Goal: Information Seeking & Learning: Check status

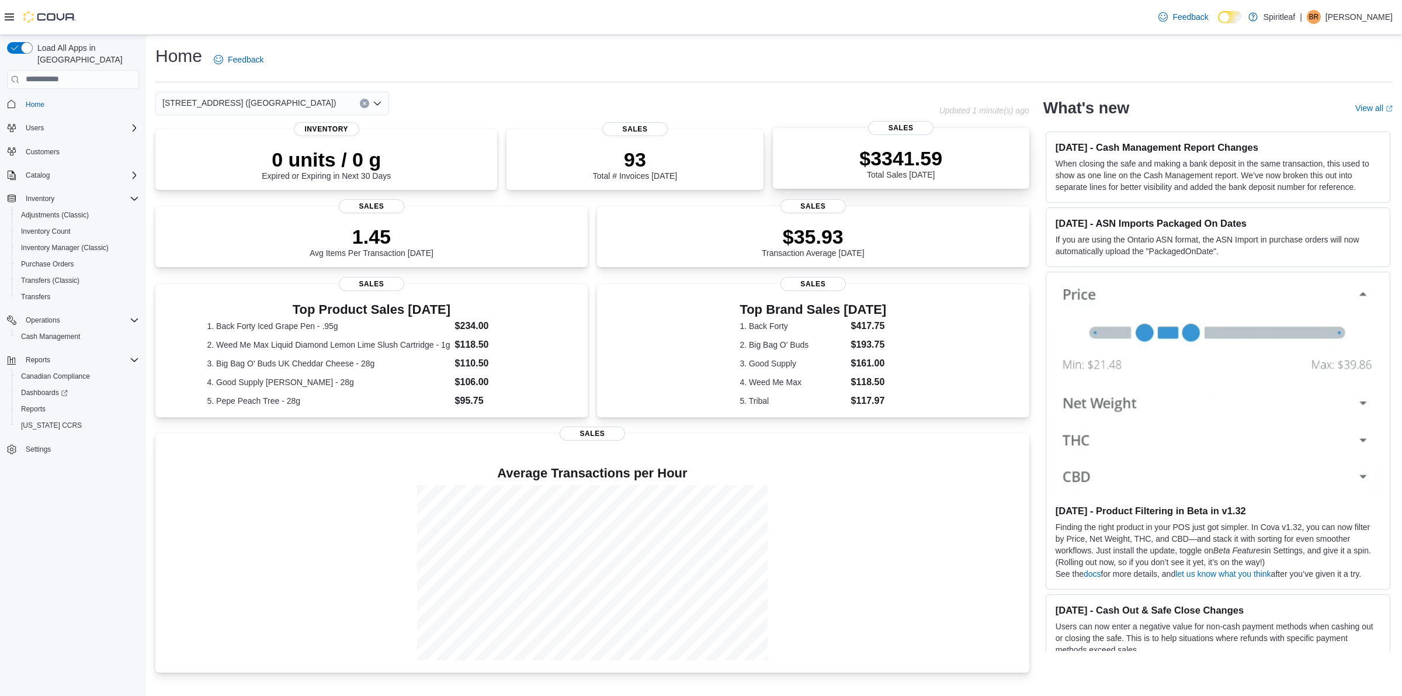
click at [859, 146] on div "$3341.59 Total Sales Today" at bounding box center [901, 160] width 238 height 37
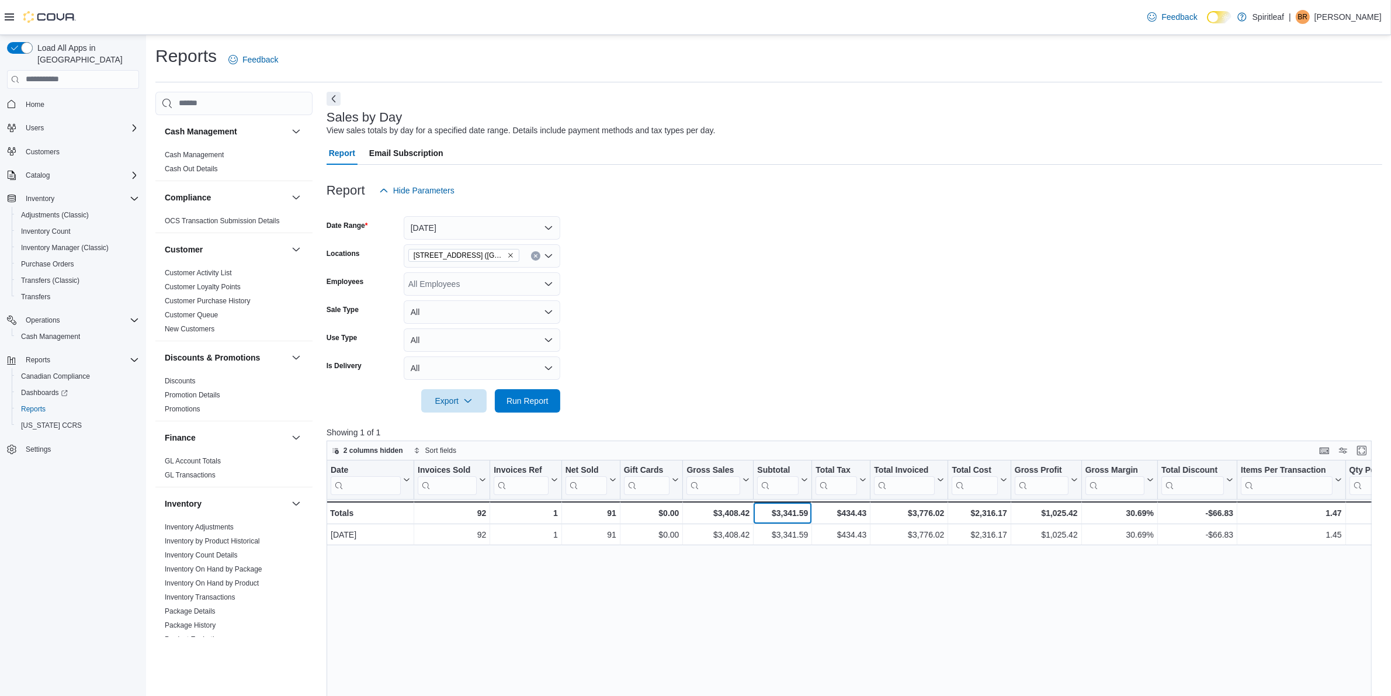
click at [781, 510] on div "$3,341.59" at bounding box center [782, 513] width 51 height 14
copy div "$3,341.59"
click at [816, 410] on form "Date Range Today Locations 503 - Spiritleaf Meadowlands Dr (Ottawa) Employees A…" at bounding box center [855, 307] width 1056 height 210
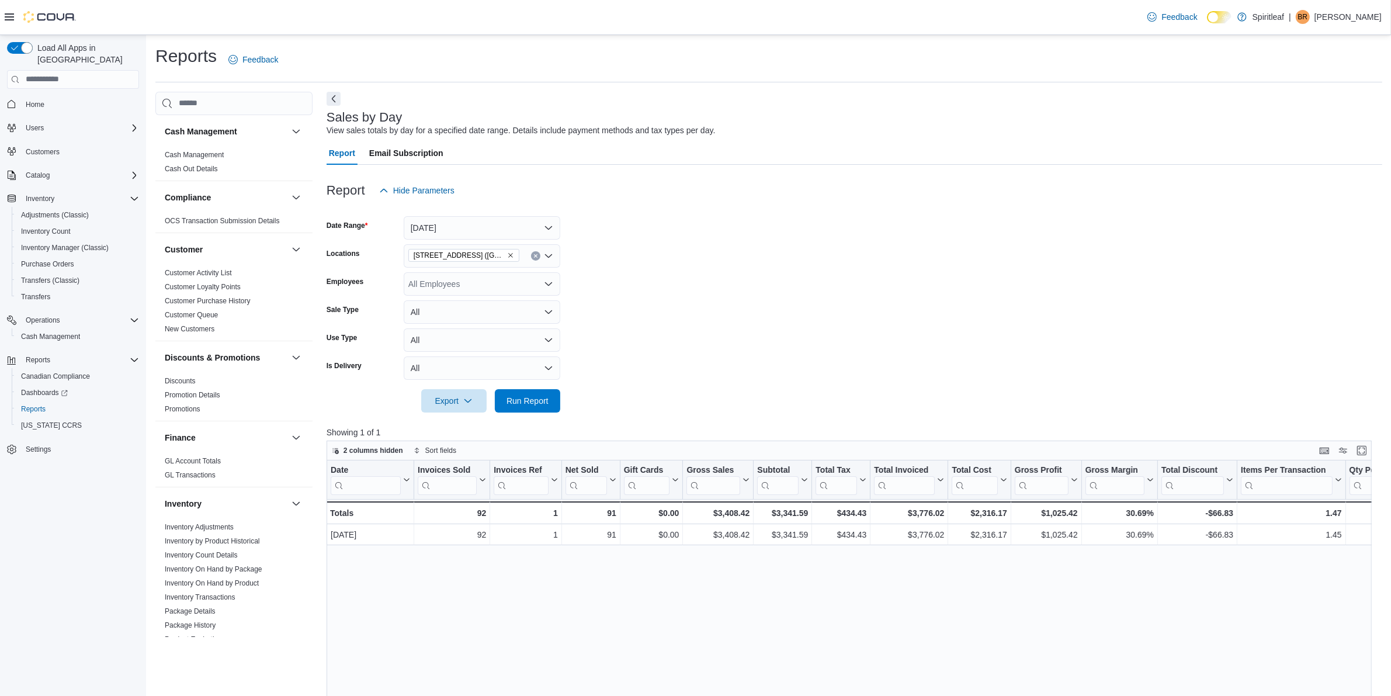
click at [658, 322] on form "Date Range Today Locations 503 - Spiritleaf Meadowlands Dr (Ottawa) Employees A…" at bounding box center [855, 307] width 1056 height 210
click at [652, 261] on form "Date Range Today Locations 503 - Spiritleaf Meadowlands Dr (Ottawa) Employees A…" at bounding box center [855, 307] width 1056 height 210
click at [1148, 152] on div "Report Email Subscription" at bounding box center [855, 152] width 1056 height 23
click at [530, 255] on div "503 - Spiritleaf Meadowlands Dr (Ottawa)" at bounding box center [482, 255] width 157 height 23
click at [535, 255] on icon "Clear input" at bounding box center [535, 256] width 5 height 5
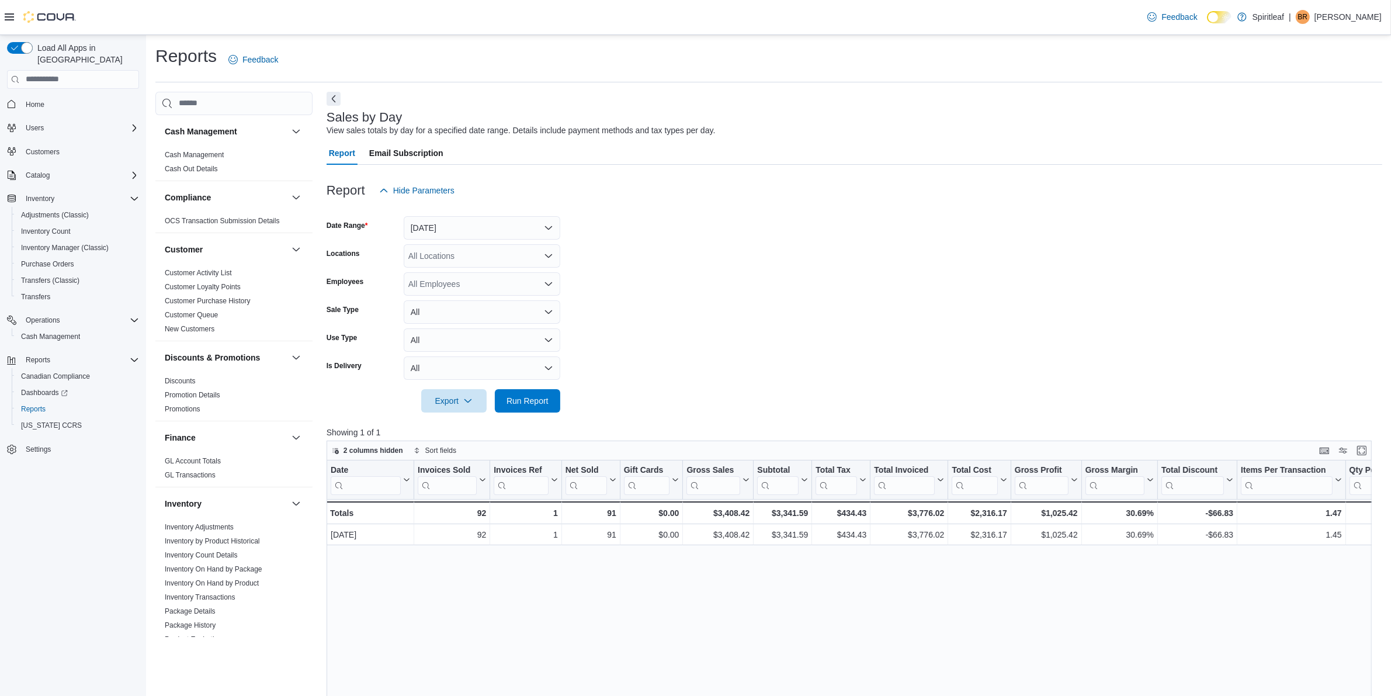
click at [649, 275] on form "Date Range Today Locations All Locations Employees All Employees Sale Type All …" at bounding box center [855, 307] width 1056 height 210
click at [1308, 16] on span "BR" at bounding box center [1303, 17] width 10 height 14
click at [1309, 118] on span "Sign Out" at bounding box center [1307, 118] width 32 height 12
